Goal: Information Seeking & Learning: Find specific fact

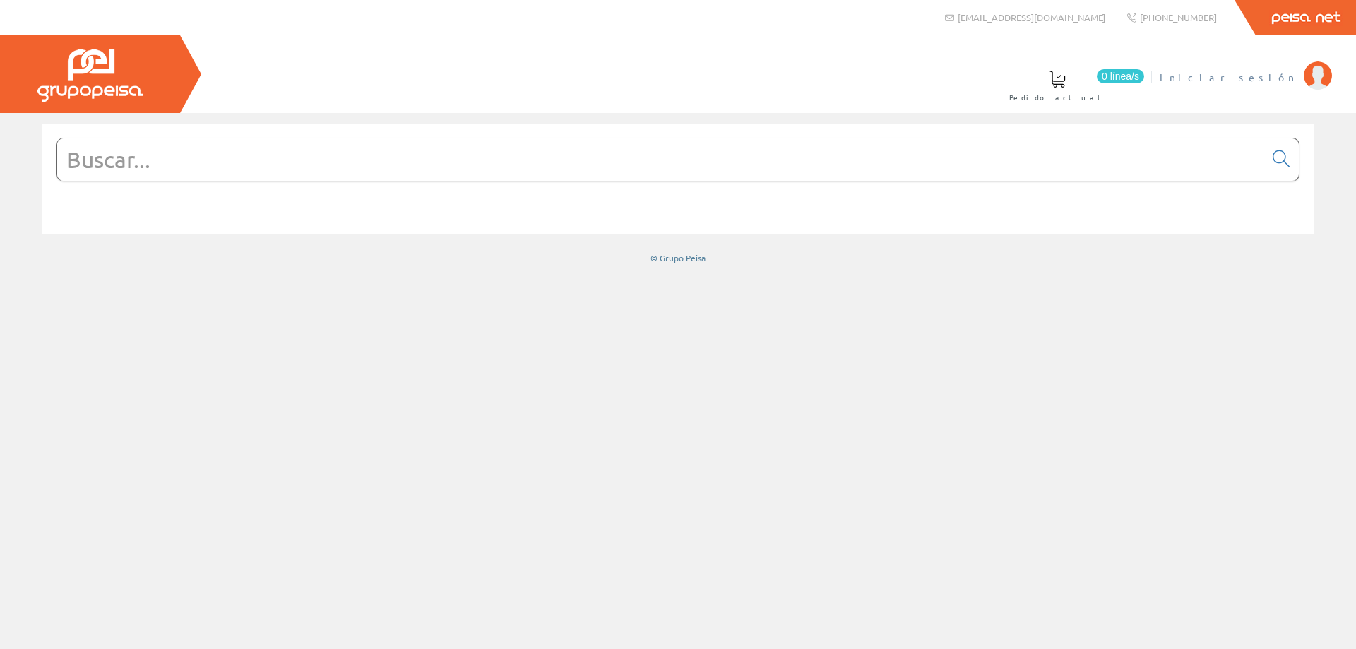
click at [1259, 76] on span "Iniciar sesión" at bounding box center [1228, 77] width 137 height 14
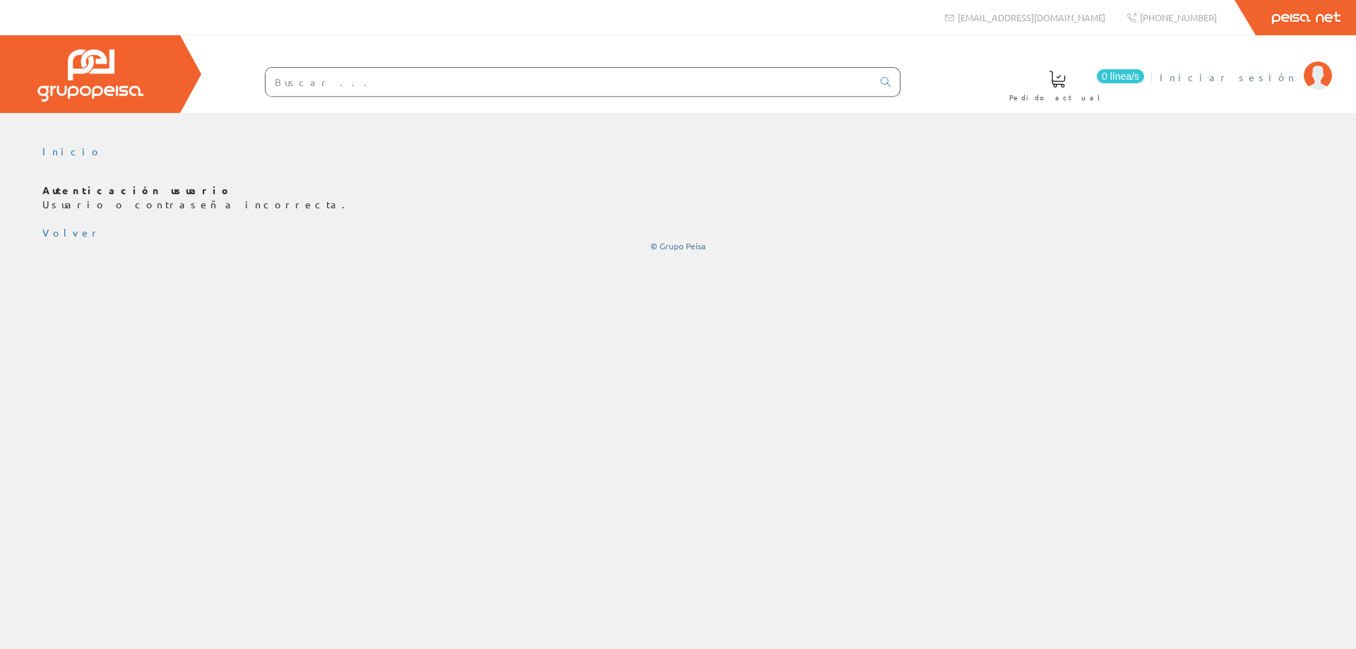
click at [1262, 72] on span "Iniciar sesión" at bounding box center [1228, 77] width 137 height 14
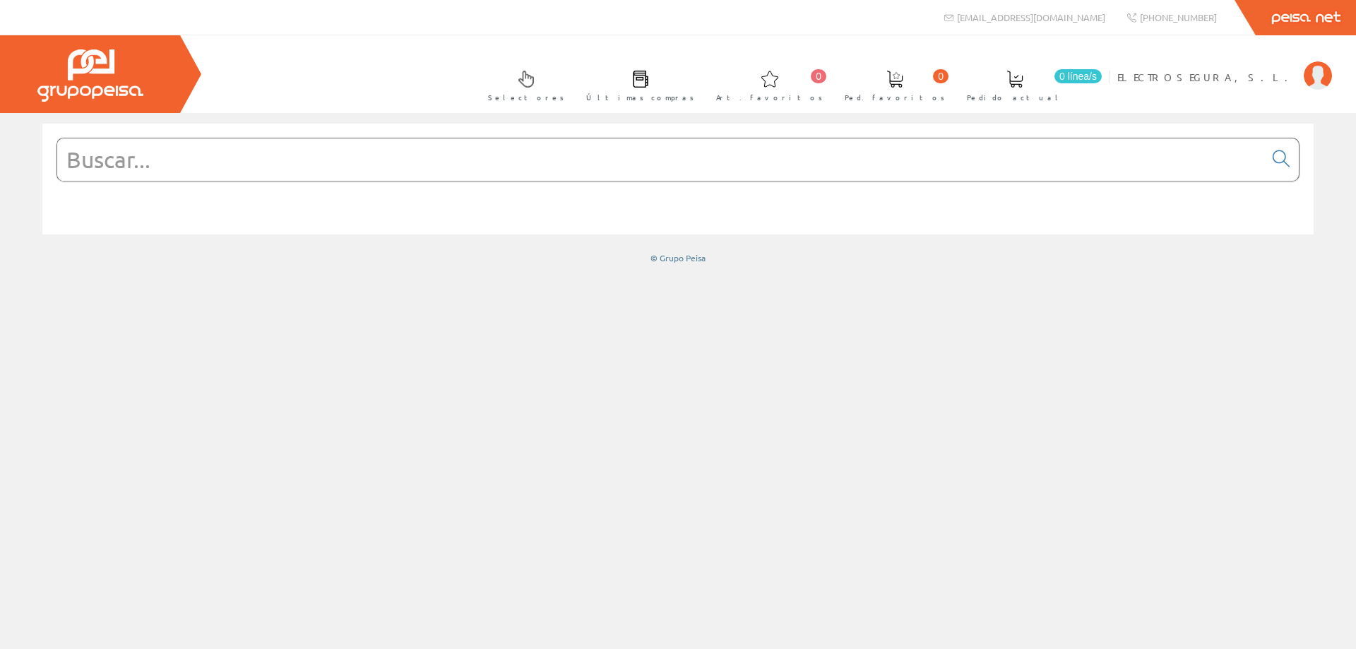
click at [408, 165] on input "text" at bounding box center [660, 159] width 1207 height 42
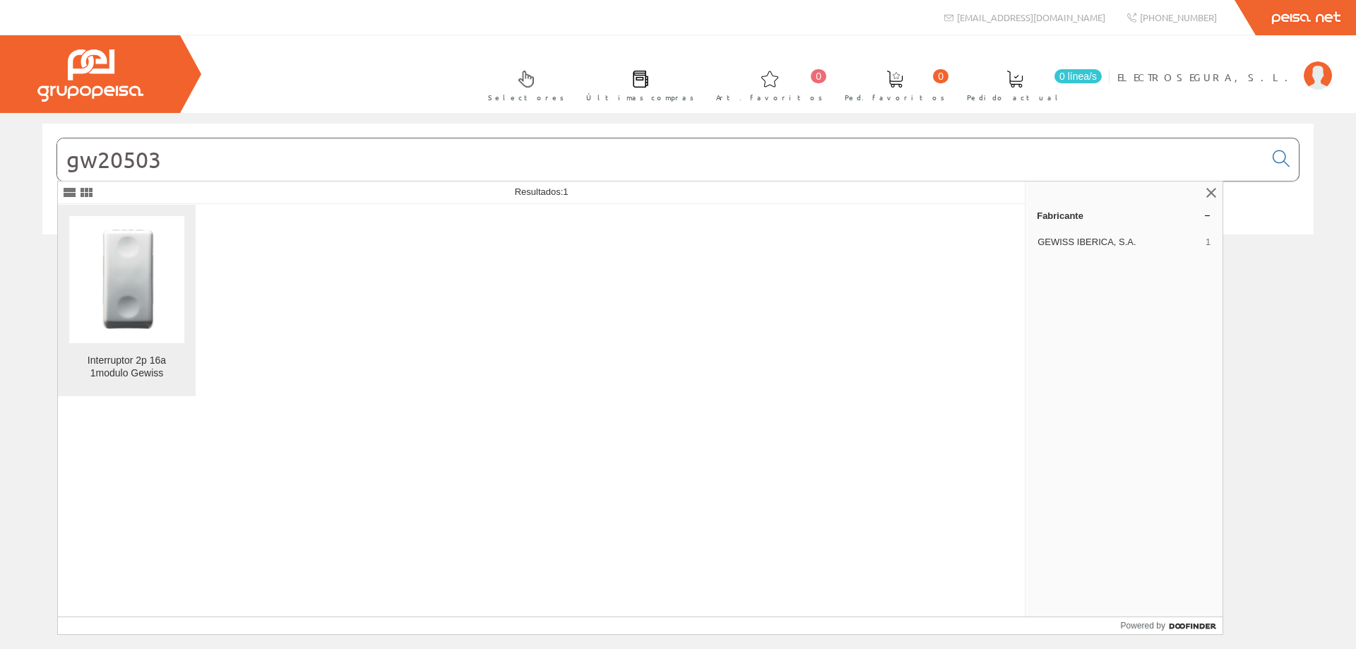
type input "gw20503"
click at [135, 292] on img at bounding box center [127, 279] width 86 height 107
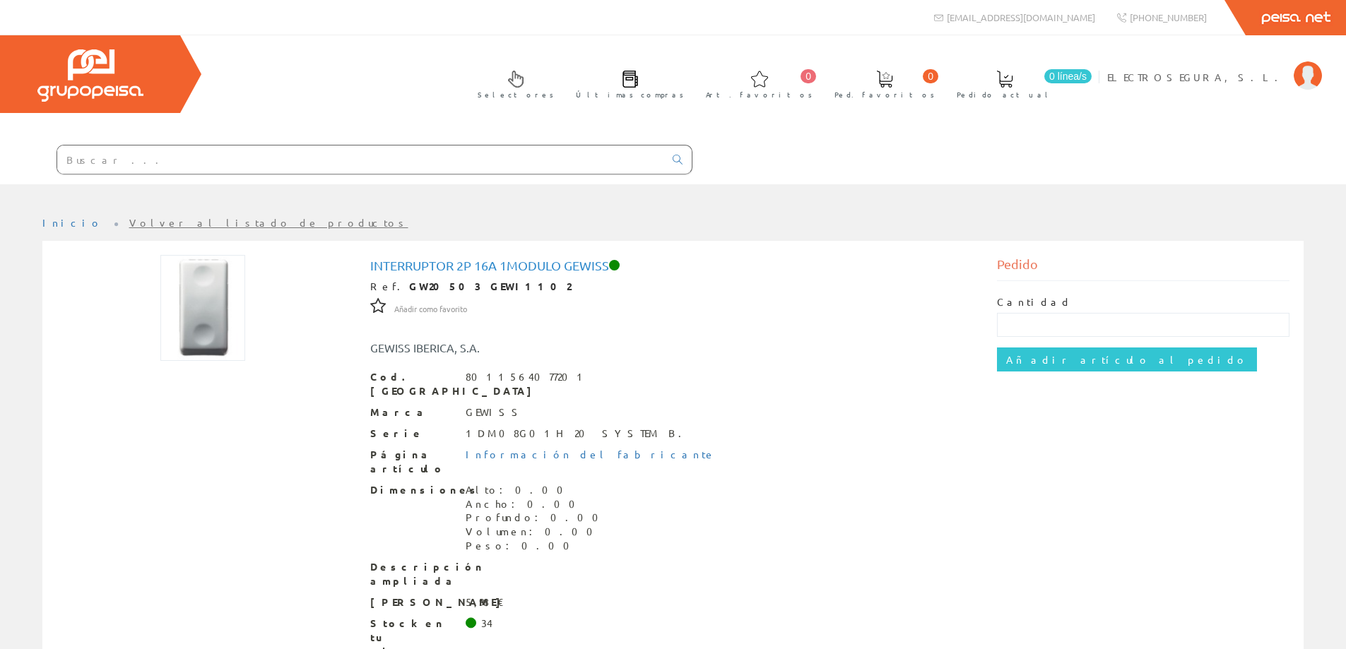
click at [697, 498] on div "Dimensiones Alto: 0.00 Ancho: 0.00 Profundo: 0.00 Volumen: 0.00 Peso: 0.00" at bounding box center [673, 518] width 606 height 71
click at [173, 151] on input "text" at bounding box center [360, 160] width 607 height 28
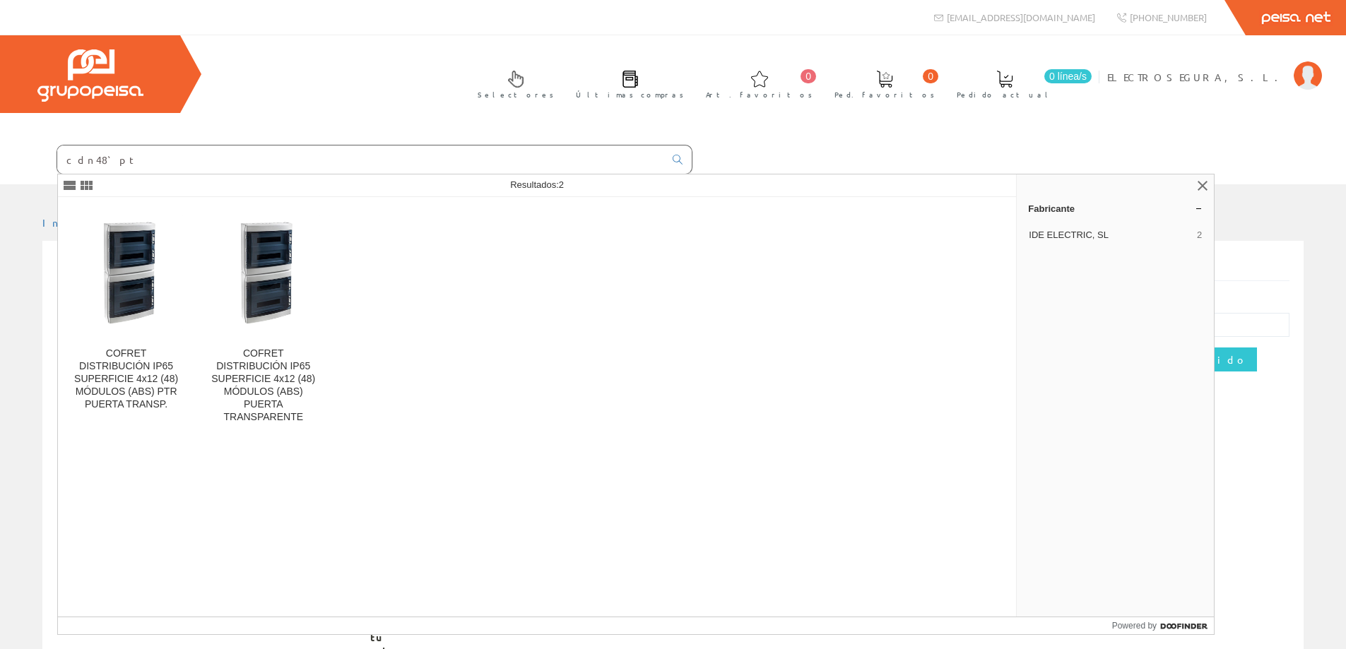
type input "cdn48`pt"
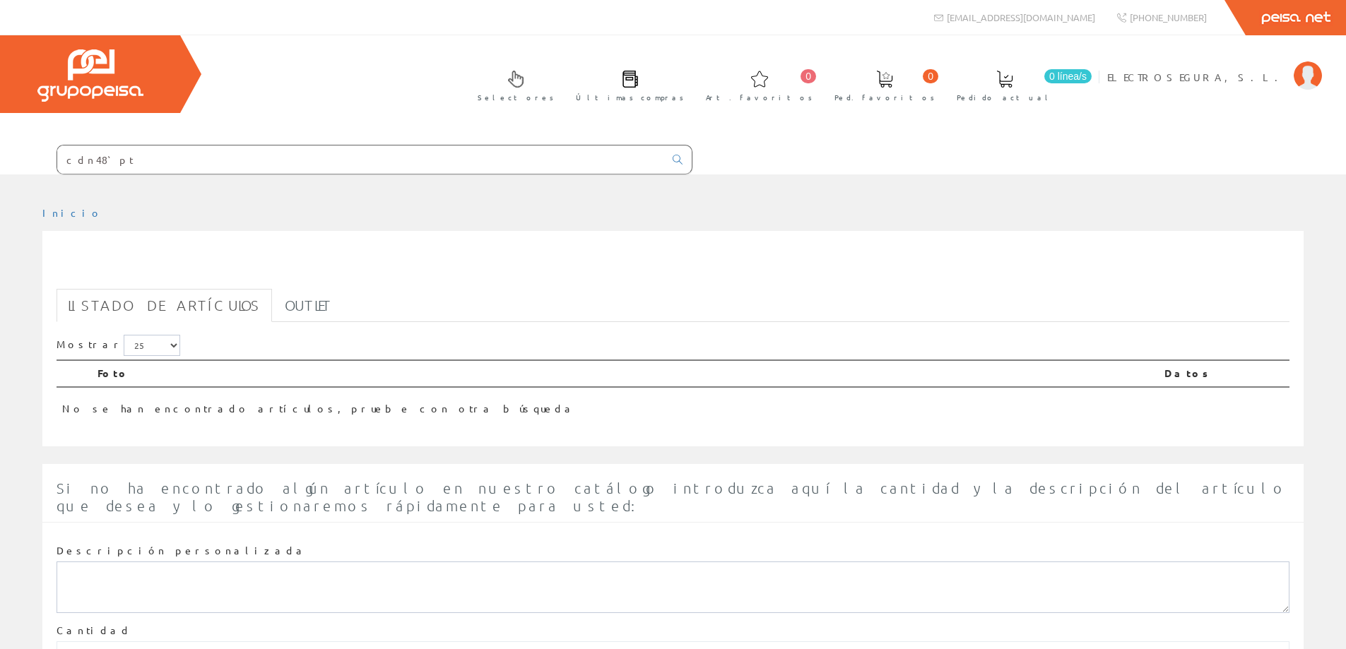
click at [173, 151] on input "cdn48`pt" at bounding box center [360, 160] width 607 height 28
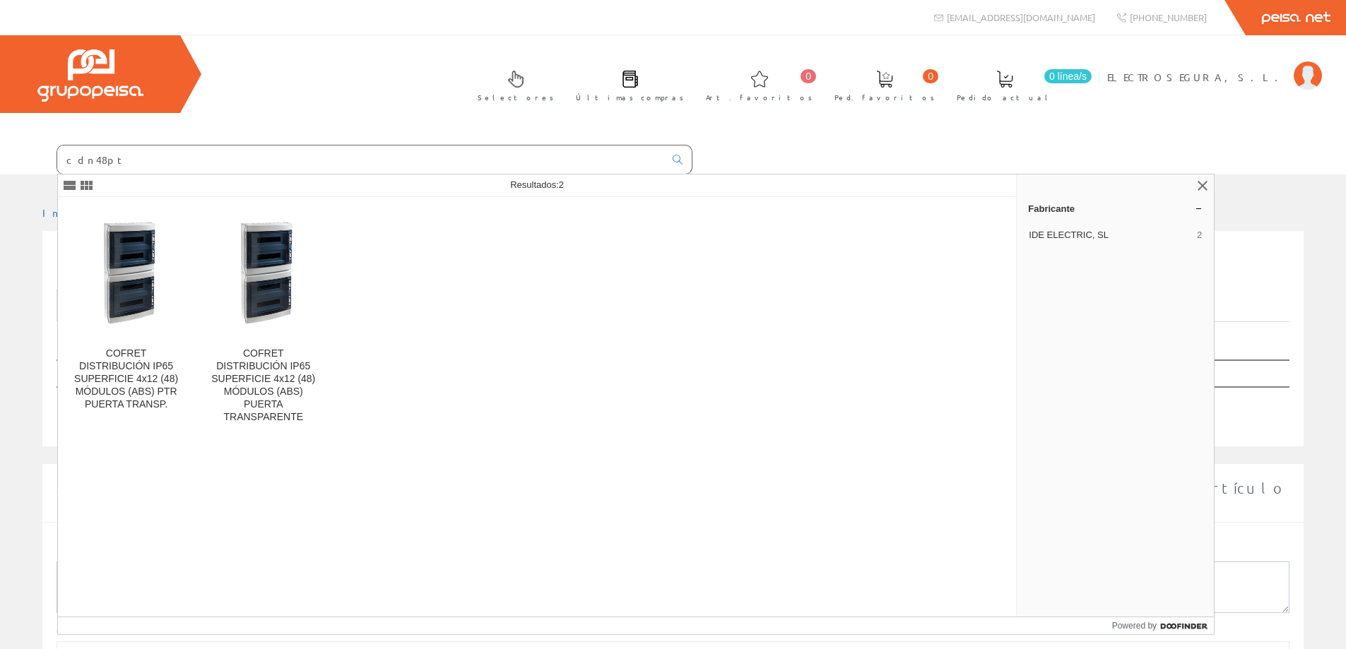
type input "cdn48pt"
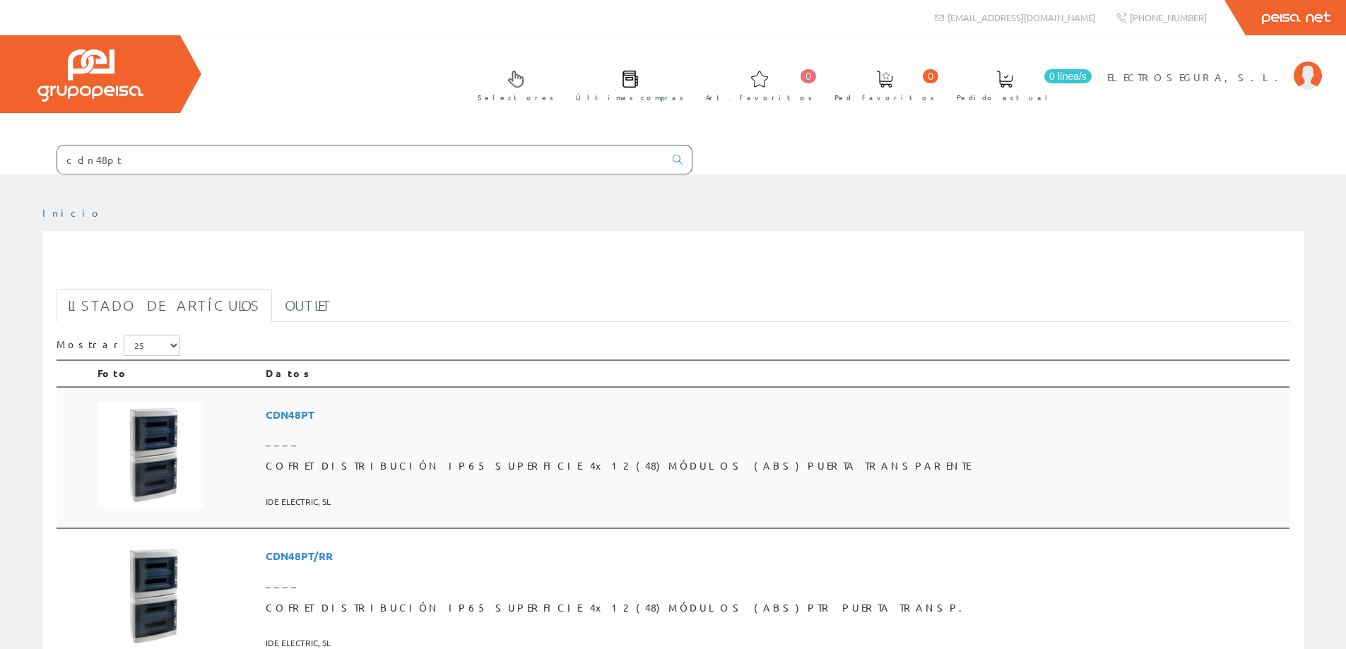
click at [379, 417] on span "CDN48PT" at bounding box center [775, 415] width 1018 height 26
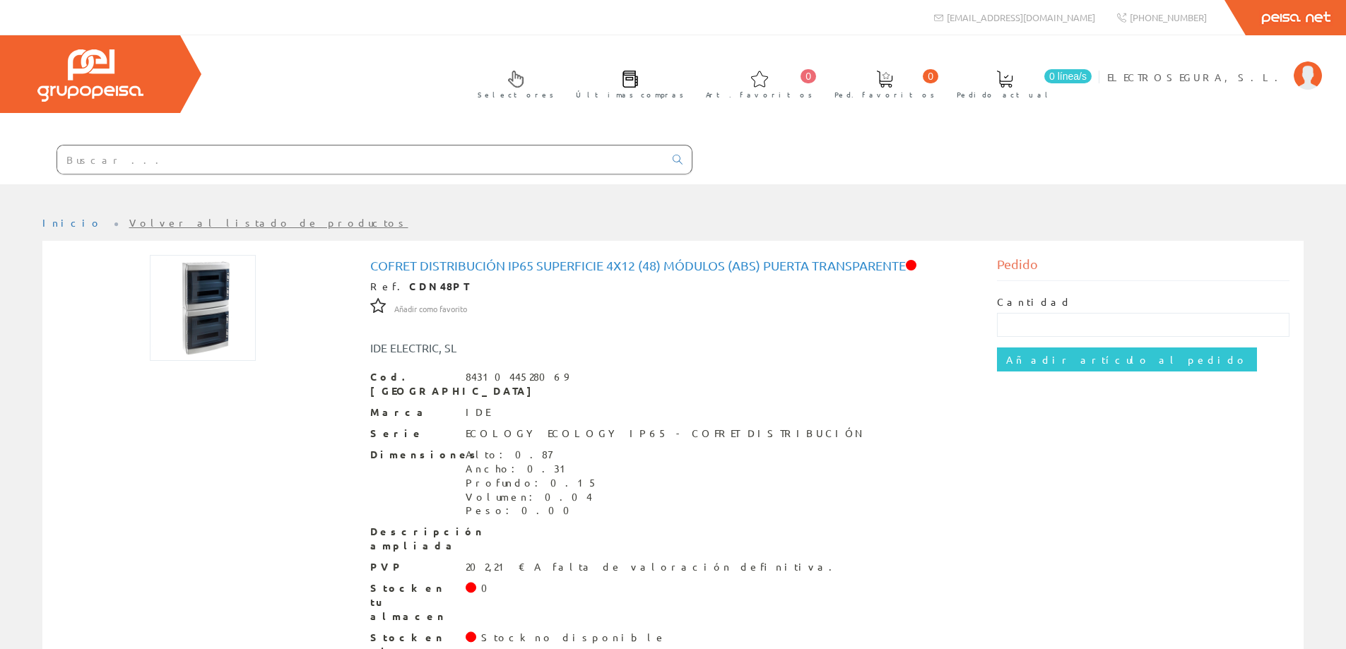
click at [316, 166] on input "text" at bounding box center [360, 160] width 607 height 28
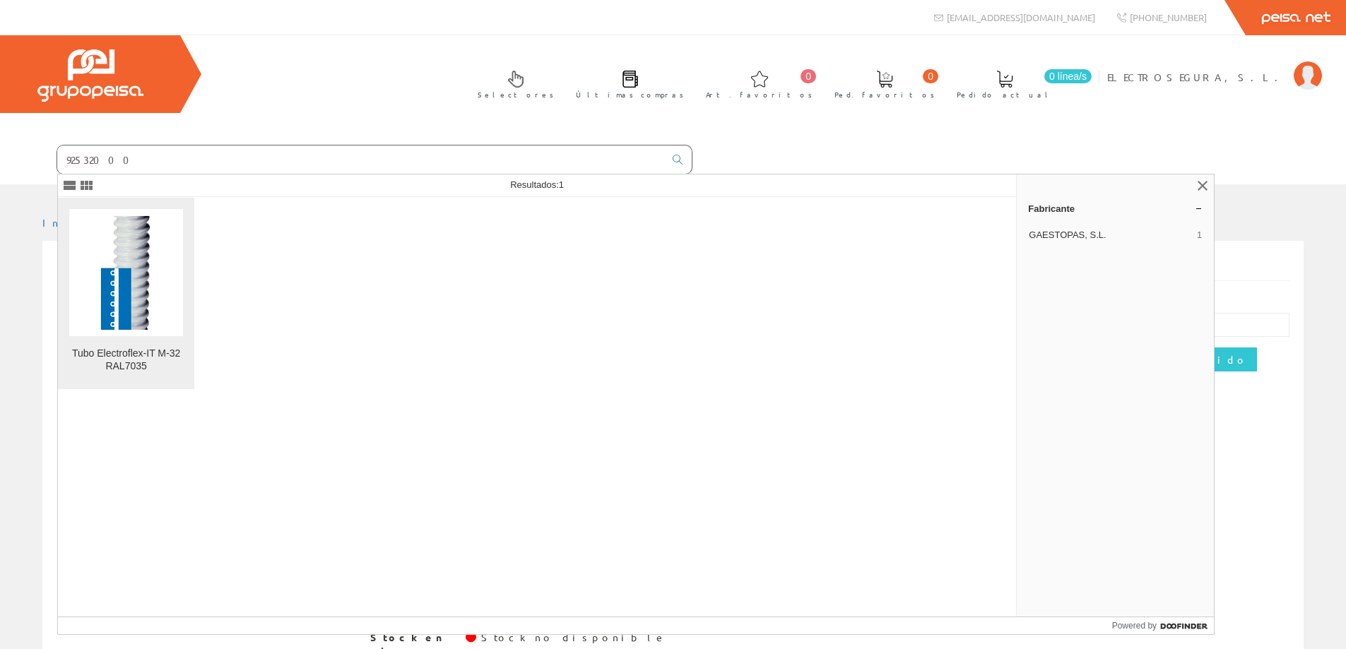
type input "92532000"
click at [129, 297] on img at bounding box center [126, 272] width 114 height 114
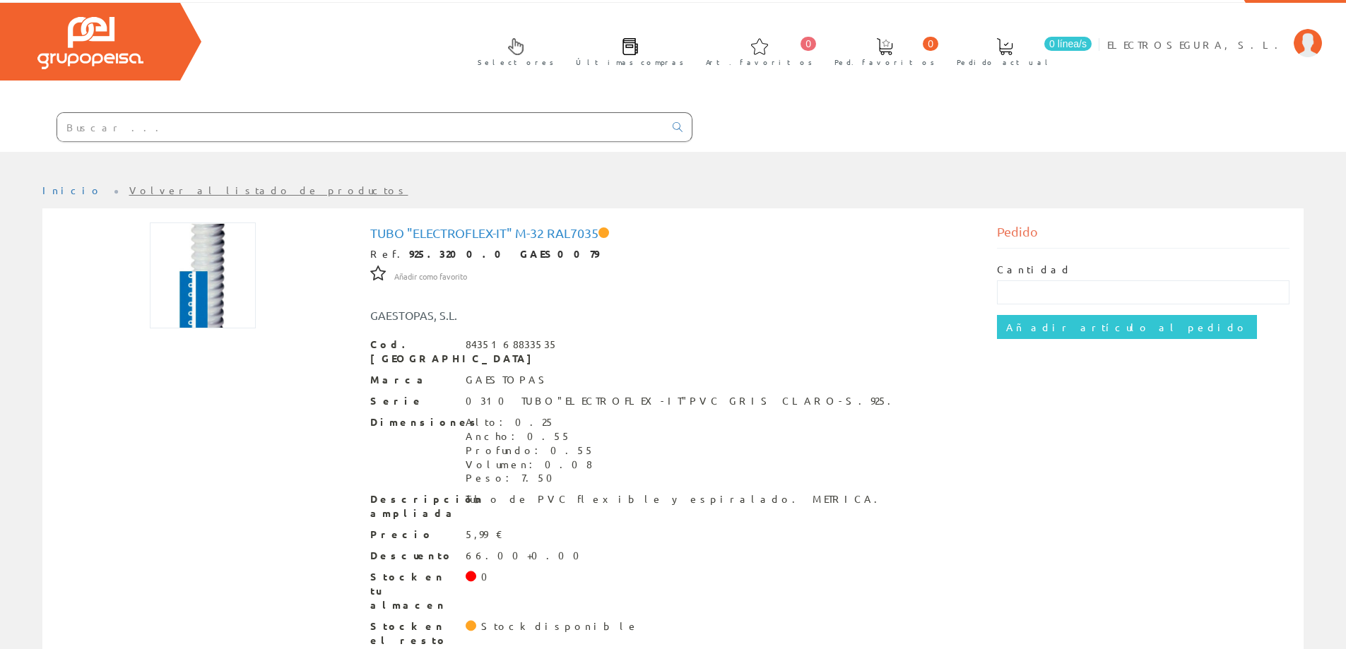
scroll to position [49, 0]
